Goal: Transaction & Acquisition: Purchase product/service

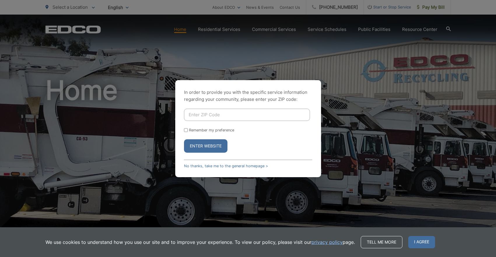
click at [218, 113] on input "Enter ZIP Code" at bounding box center [247, 115] width 126 height 12
type input "92111"
click at [184, 139] on button "Enter Website" at bounding box center [205, 145] width 43 height 13
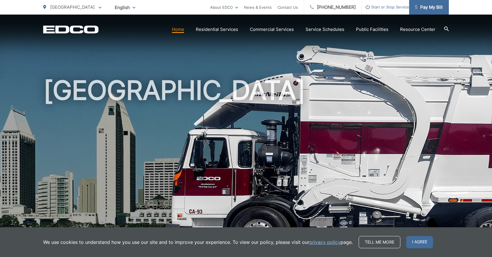
click at [422, 6] on span "Pay My Bill" at bounding box center [429, 7] width 28 height 7
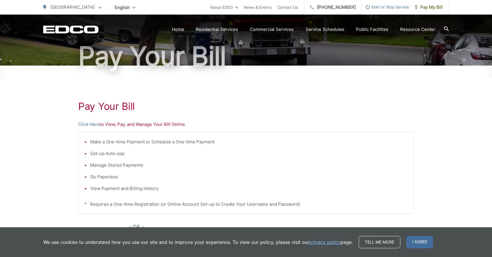
scroll to position [58, 0]
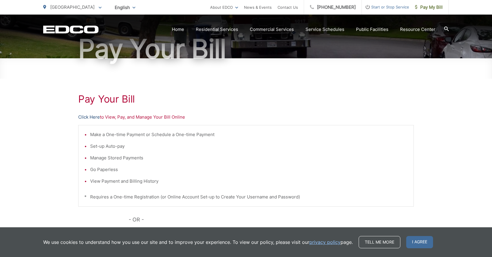
click at [85, 114] on link "Click Here" at bounding box center [89, 117] width 22 height 7
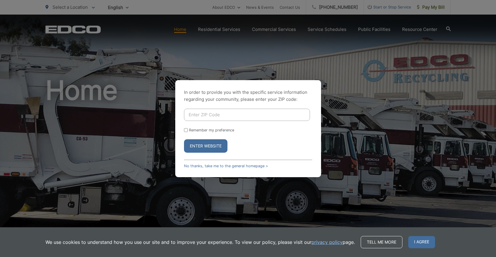
click at [217, 118] on input "Enter ZIP Code" at bounding box center [247, 115] width 126 height 12
type input "92111"
click at [212, 145] on button "Enter Website" at bounding box center [205, 145] width 43 height 13
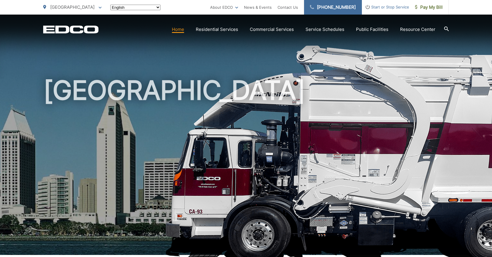
click at [332, 8] on link "[PHONE_NUMBER]" at bounding box center [333, 7] width 58 height 15
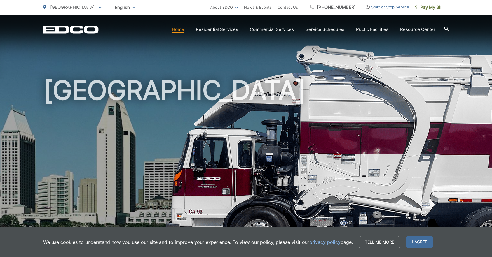
click at [414, 67] on div "[GEOGRAPHIC_DATA]" at bounding box center [246, 135] width 406 height 241
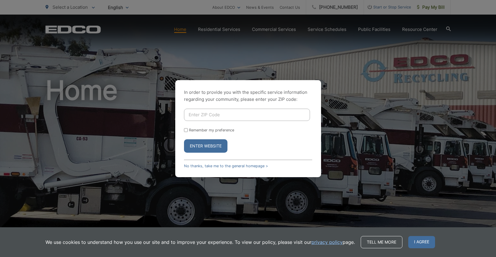
click at [208, 113] on input "Enter ZIP Code" at bounding box center [247, 115] width 126 height 12
type input "92111"
click at [210, 146] on button "Enter Website" at bounding box center [205, 145] width 43 height 13
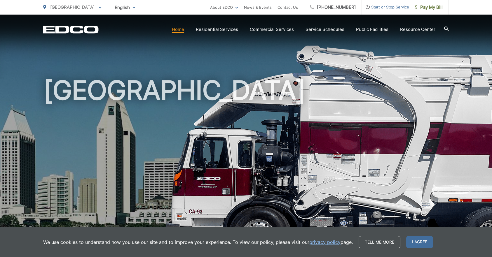
click at [434, 8] on span "Pay My Bill" at bounding box center [429, 7] width 28 height 7
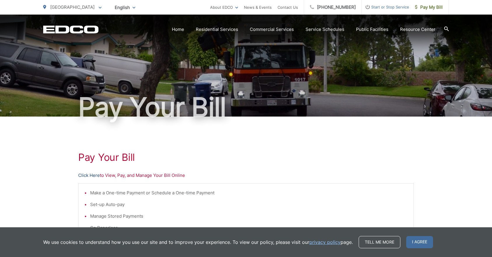
click at [84, 178] on link "Click Here" at bounding box center [89, 175] width 22 height 7
